Goal: Find contact information: Find contact information

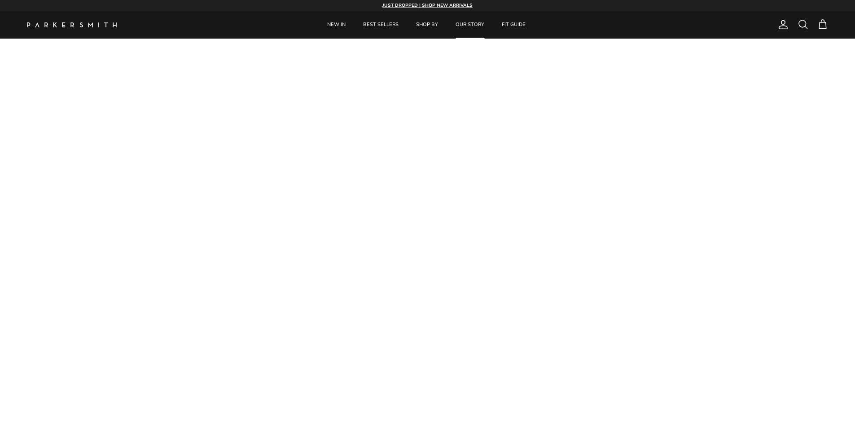
drag, startPoint x: 0, startPoint y: 0, endPoint x: 476, endPoint y: 22, distance: 476.8
click at [476, 22] on link "OUR STORY" at bounding box center [470, 24] width 45 height 27
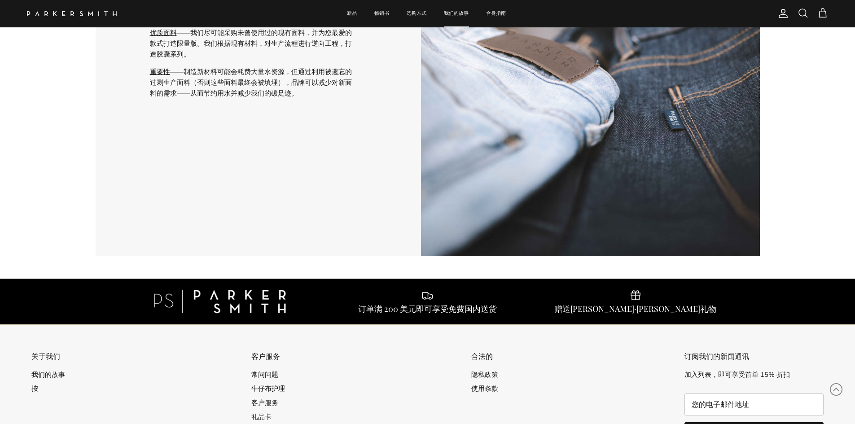
scroll to position [1796, 0]
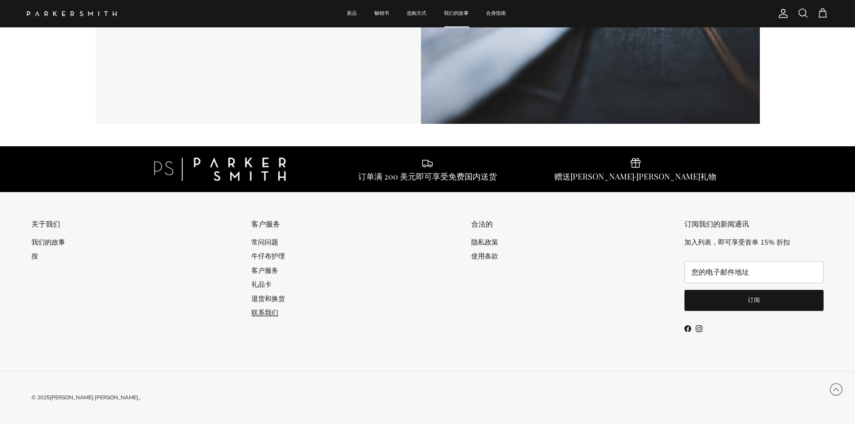
click at [272, 312] on font "联系我们" at bounding box center [264, 312] width 27 height 9
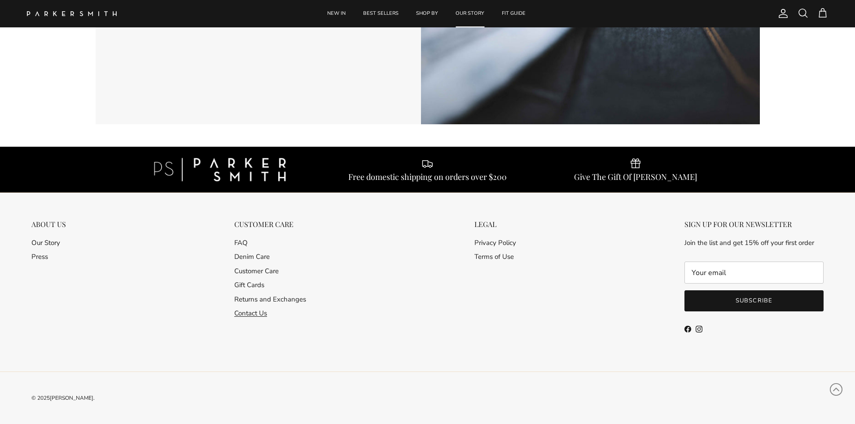
scroll to position [1795, 0]
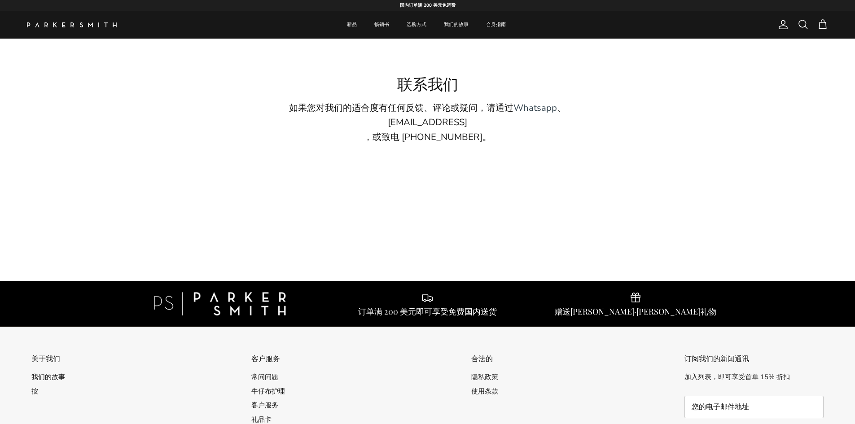
scroll to position [135, 0]
